Goal: Navigation & Orientation: Find specific page/section

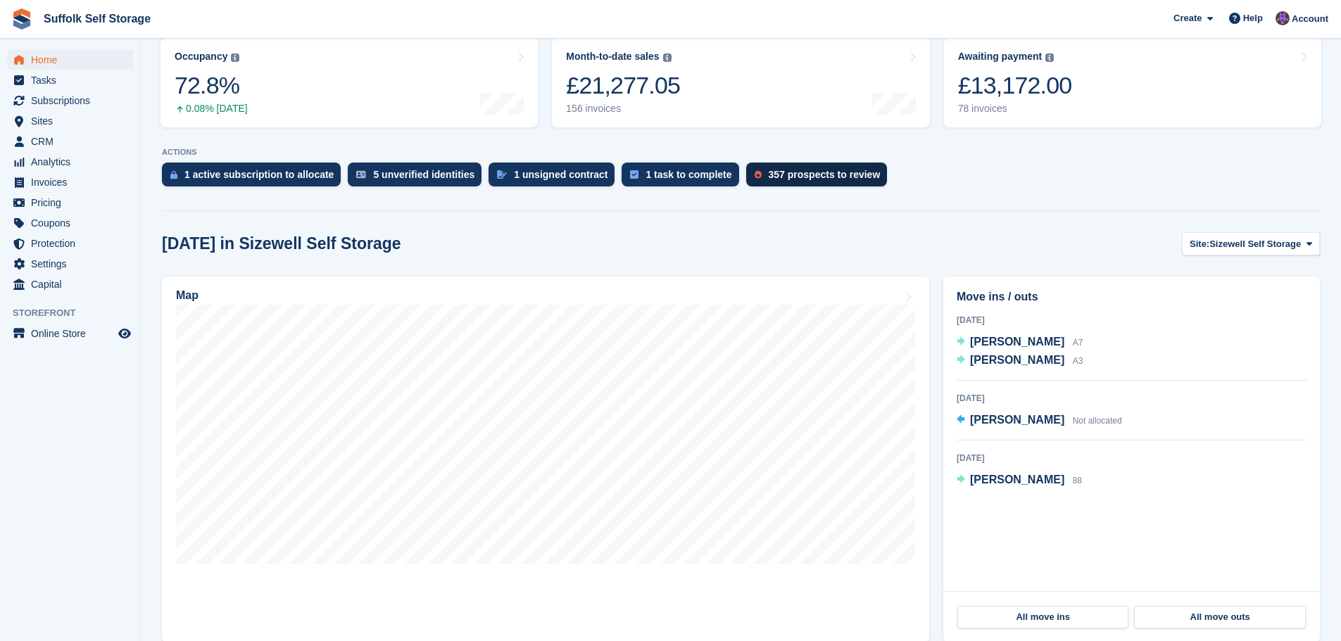
scroll to position [211, 0]
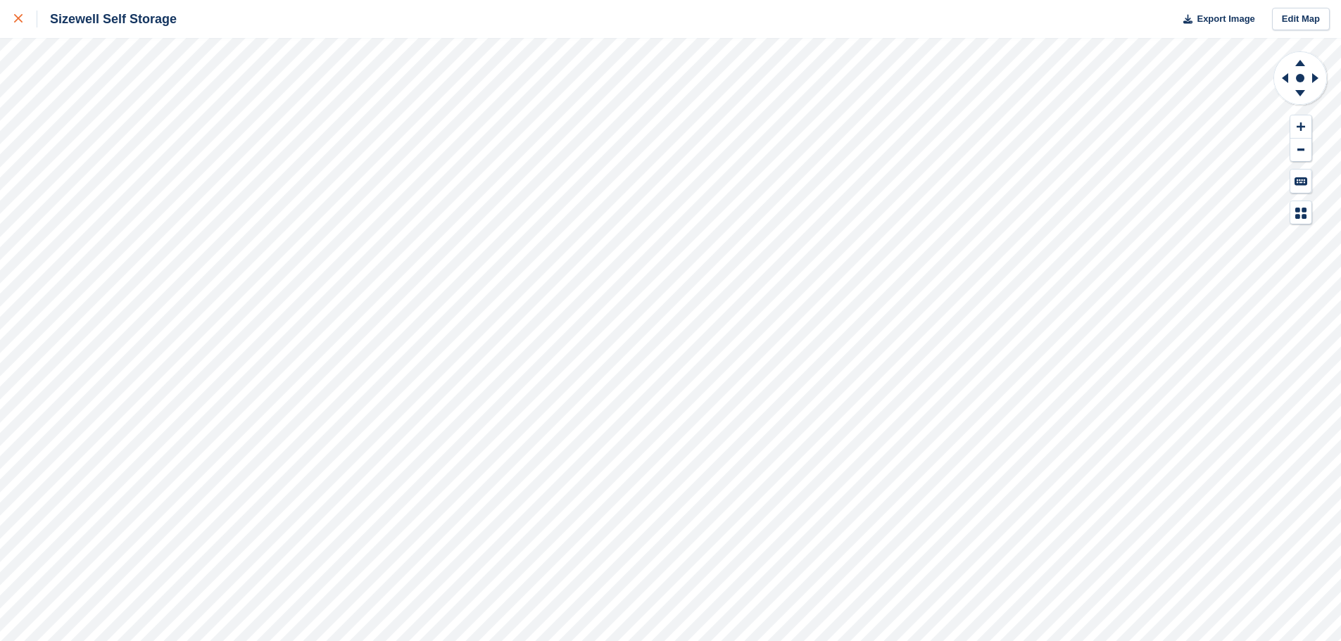
click at [16, 20] on icon at bounding box center [18, 18] width 8 height 8
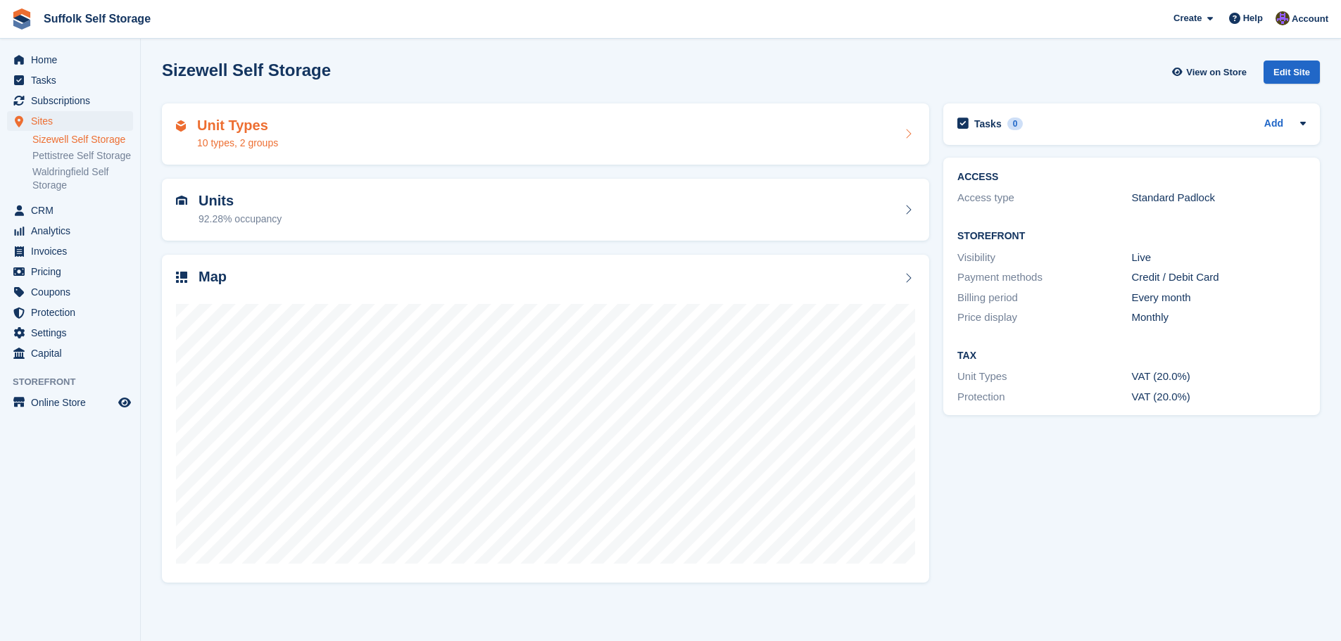
click at [550, 135] on div "Unit Types 10 types, 2 groups" at bounding box center [545, 135] width 739 height 34
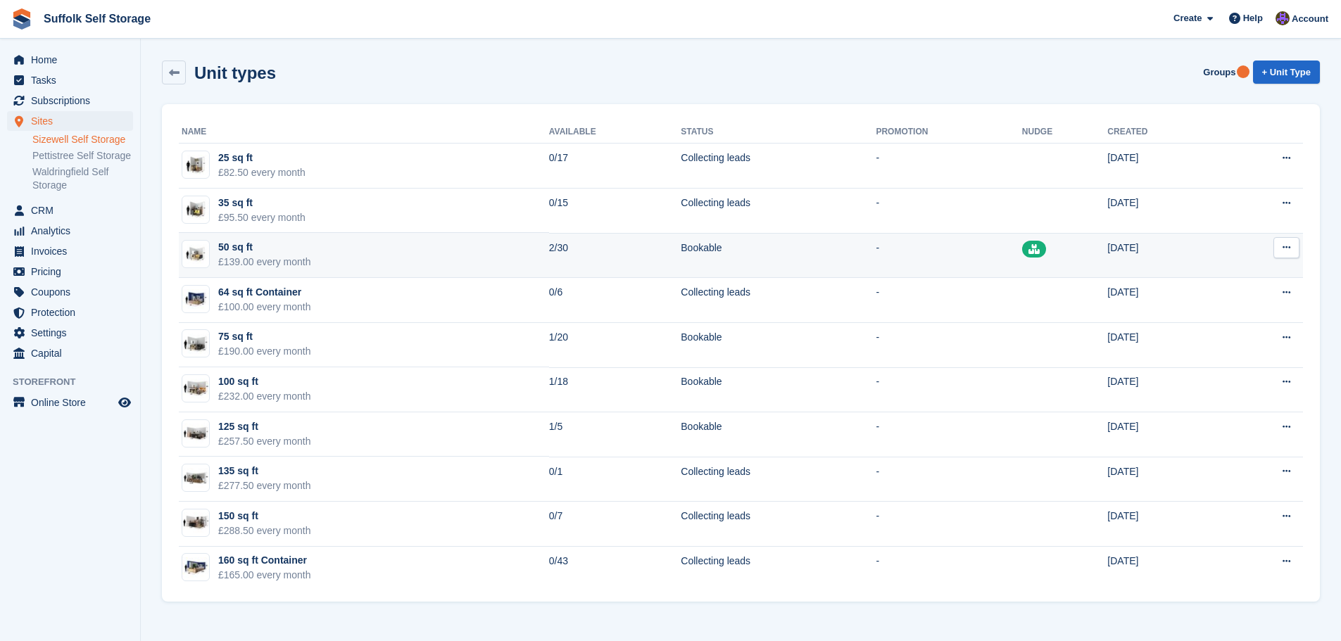
click at [1028, 250] on icon at bounding box center [1033, 249] width 11 height 10
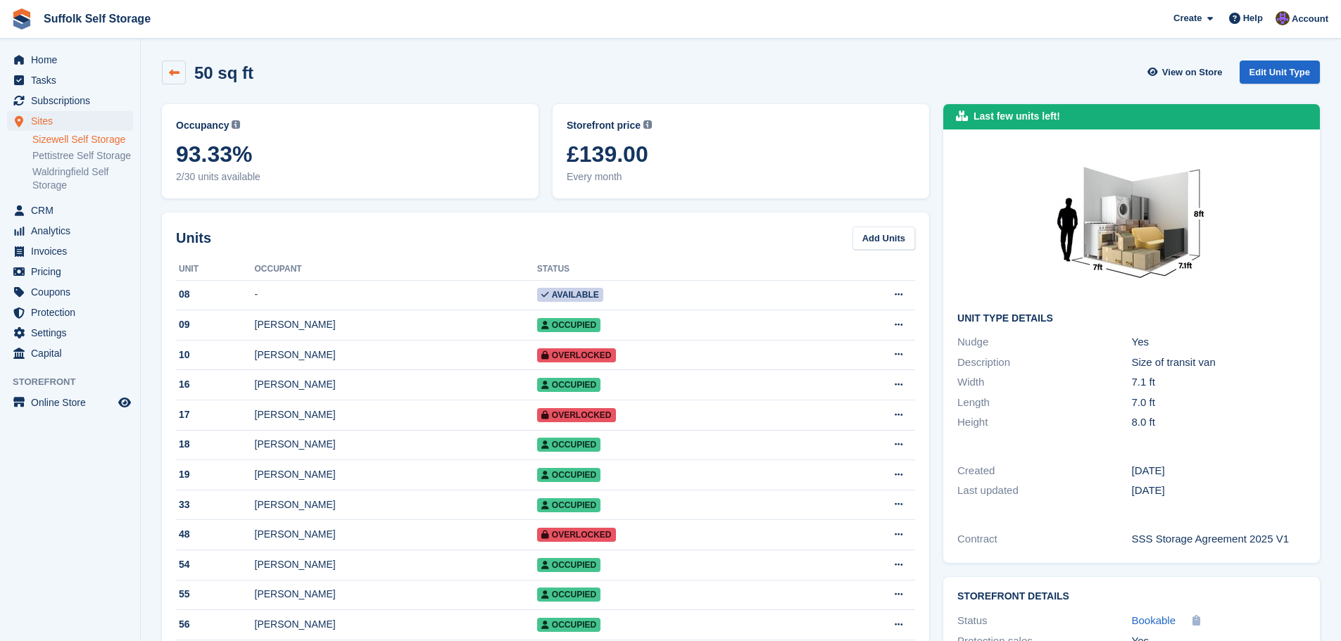
click at [171, 75] on icon at bounding box center [174, 73] width 11 height 11
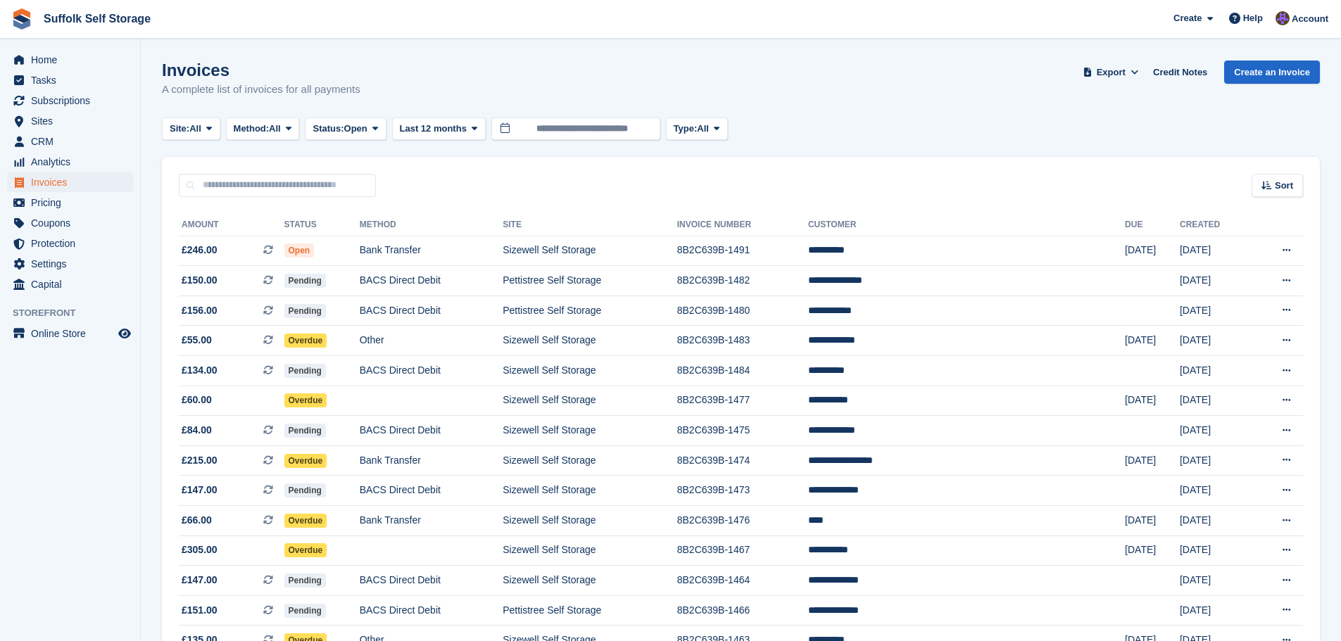
scroll to position [1163, 0]
